Goal: Task Accomplishment & Management: Complete application form

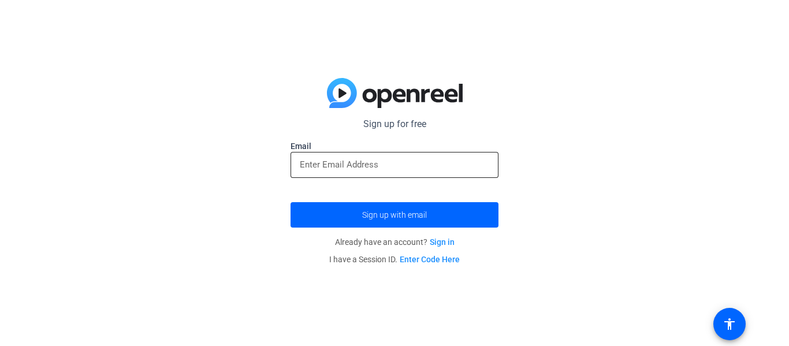
click at [366, 177] on div at bounding box center [394, 165] width 189 height 26
click at [364, 173] on div at bounding box center [394, 165] width 189 height 26
click at [465, 158] on input "email" at bounding box center [394, 165] width 189 height 14
click at [457, 165] on input "email" at bounding box center [394, 165] width 189 height 14
click at [437, 259] on link "Enter Code Here" at bounding box center [429, 259] width 60 height 9
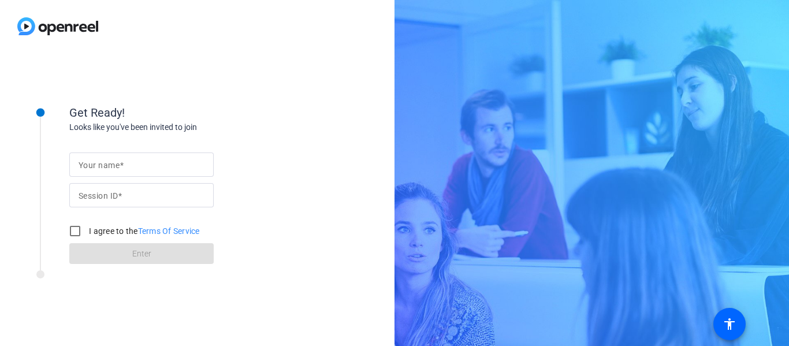
click at [125, 162] on input "Your name" at bounding box center [142, 165] width 126 height 14
type input "[PERSON_NAME]"
click at [105, 192] on mat-label "Session ID" at bounding box center [98, 195] width 39 height 9
click at [105, 192] on input "Session ID" at bounding box center [142, 195] width 126 height 14
type input "201619078"
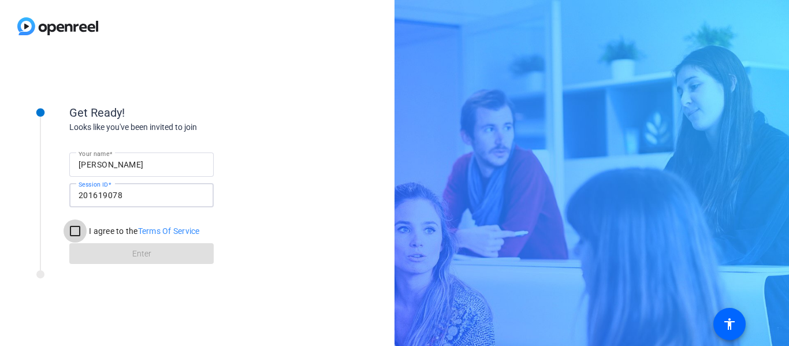
click at [84, 232] on input "I agree to the Terms Of Service" at bounding box center [75, 230] width 23 height 23
checkbox input "true"
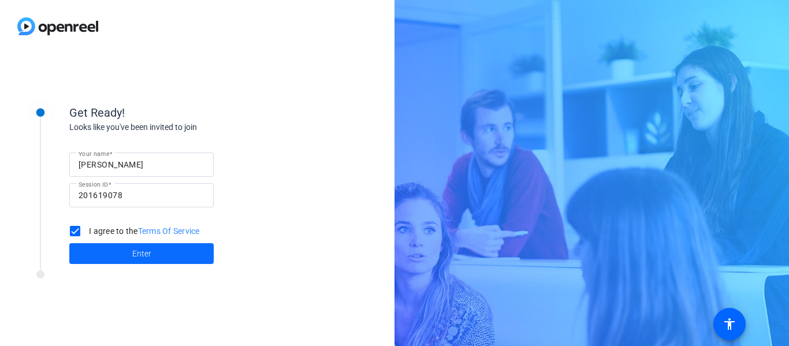
click at [111, 255] on span at bounding box center [141, 254] width 144 height 28
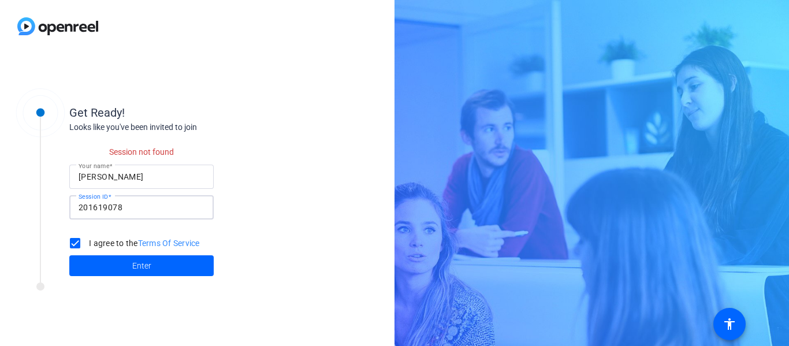
click at [146, 203] on input "201619078" at bounding box center [142, 207] width 126 height 14
type input "2"
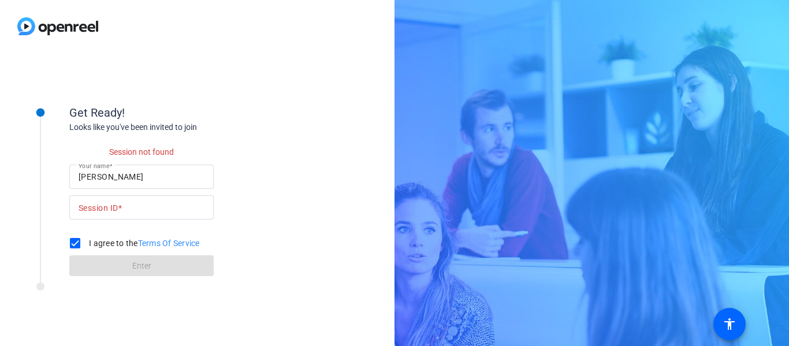
click at [139, 234] on div "I agree to the Terms Of Service" at bounding box center [132, 242] width 136 height 23
drag, startPoint x: 143, startPoint y: 212, endPoint x: 78, endPoint y: 197, distance: 66.9
click at [79, 197] on div "Session ID" at bounding box center [142, 207] width 126 height 24
type input "12346"
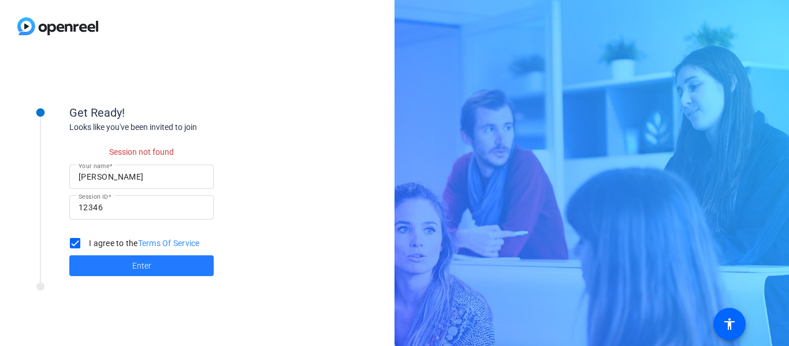
click at [152, 256] on span at bounding box center [141, 266] width 144 height 28
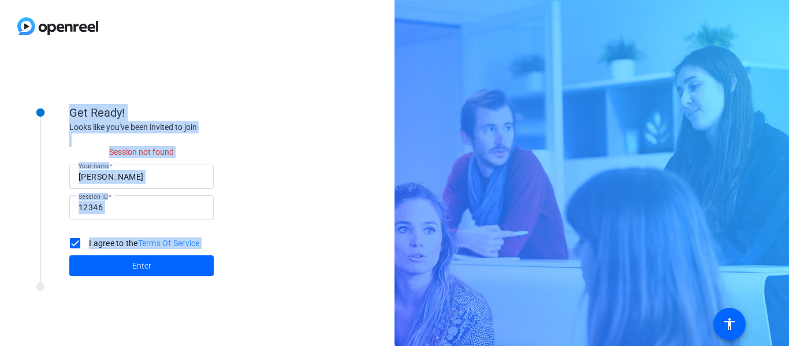
drag, startPoint x: 56, startPoint y: 101, endPoint x: 184, endPoint y: 320, distance: 253.3
click at [184, 320] on div "Get Ready! Looks like you've been invited to join Session not found Your name […" at bounding box center [197, 199] width 394 height 293
copy div "Get Ready! Looks like you've been invited to join Session not found Your name S…"
